Goal: Task Accomplishment & Management: Manage account settings

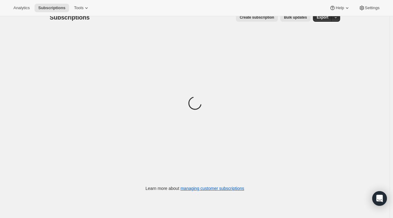
scroll to position [16, 0]
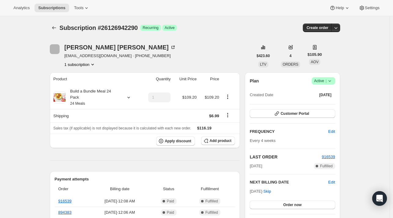
click at [215, 45] on div "Elizabeth Turner elizabethturner.liz@gmail.com · +18326517543 1 subscription" at bounding box center [151, 55] width 203 height 23
click at [211, 36] on div "Subscription #26126942290. This page is ready Subscription #26126942290 Success…" at bounding box center [195, 27] width 290 height 23
click at [152, 63] on div "Elizabeth Turner elizabethturner.liz@gmail.com · +18326517543 1 subscription" at bounding box center [151, 55] width 203 height 23
click at [168, 48] on div "Elizabeth Turner elizabethturner.liz@gmail.com · +18326517543 1 subscription" at bounding box center [151, 55] width 203 height 23
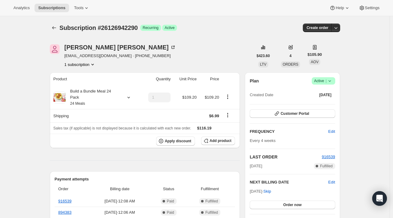
click at [167, 52] on div "Elizabeth Turner elizabethturner.liz@gmail.com · +18326517543 1 subscription" at bounding box center [151, 55] width 203 height 23
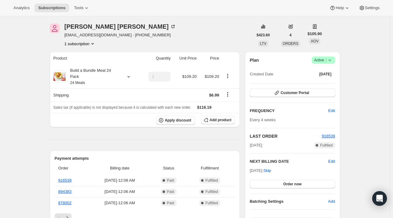
scroll to position [31, 0]
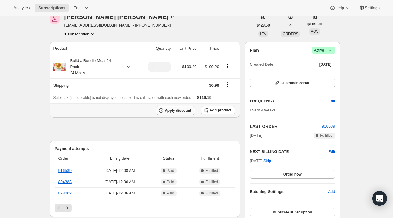
click at [171, 108] on span "Apply discount" at bounding box center [178, 110] width 27 height 5
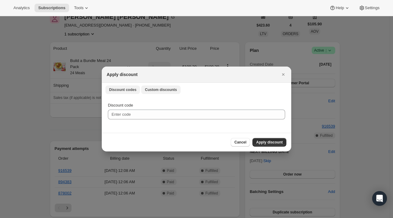
click at [155, 86] on button "Custom discounts" at bounding box center [160, 90] width 39 height 9
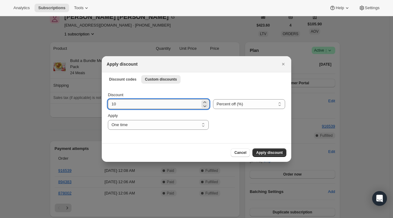
drag, startPoint x: 127, startPoint y: 102, endPoint x: 132, endPoint y: 101, distance: 5.5
click at [132, 101] on input "10" at bounding box center [154, 104] width 92 height 10
drag, startPoint x: 126, startPoint y: 105, endPoint x: 119, endPoint y: 104, distance: 6.5
click at [125, 105] on input "10" at bounding box center [154, 104] width 92 height 10
type input "1"
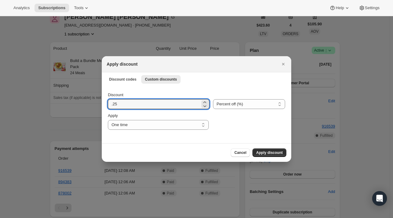
type input ".2"
type input "25"
click at [278, 154] on span "Apply discount" at bounding box center [269, 152] width 27 height 5
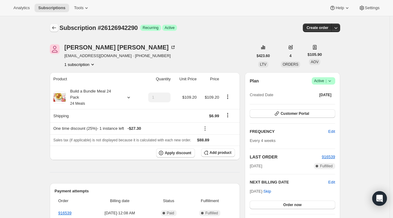
click at [54, 28] on icon "Subscriptions" at bounding box center [54, 27] width 4 height 3
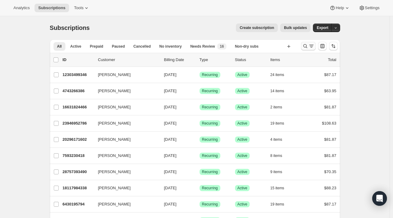
click at [308, 46] on icon "Search and filter results" at bounding box center [305, 46] width 6 height 6
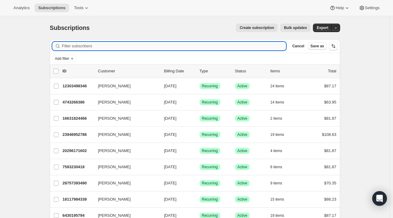
paste input "cait.mcmanus1@gmail.com"
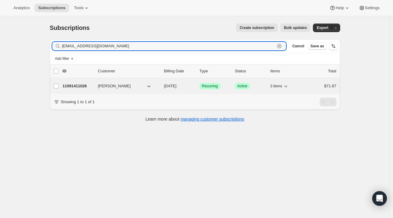
type input "cait.mcmanus1@gmail.com"
click at [93, 89] on div "11091411026 Caitlin Dorgler 10/07/2025 Success Recurring Success Active 3 items…" at bounding box center [200, 86] width 274 height 9
